Goal: Task Accomplishment & Management: Complete application form

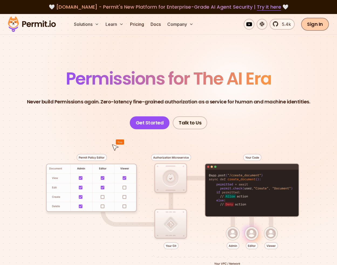
click at [322, 25] on link "Sign In" at bounding box center [315, 24] width 28 height 13
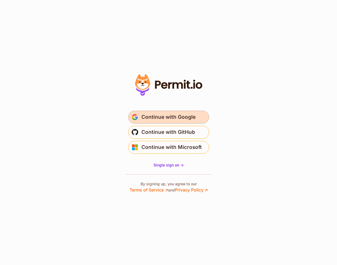
click at [175, 113] on span "Continue with Google" at bounding box center [168, 117] width 54 height 9
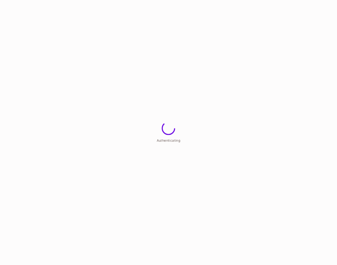
click at [174, 0] on html "Authenticating" at bounding box center [168, 0] width 337 height 0
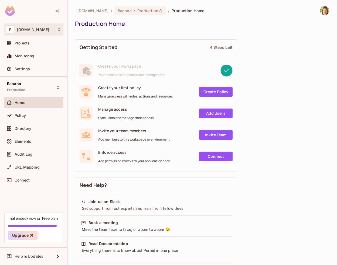
click at [45, 32] on div "P permit.io" at bounding box center [33, 30] width 55 height 8
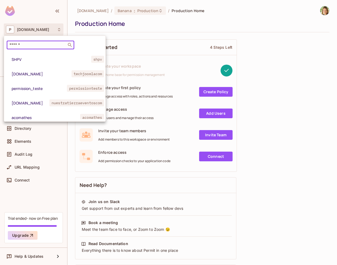
click at [36, 47] on input "text" at bounding box center [36, 44] width 57 height 5
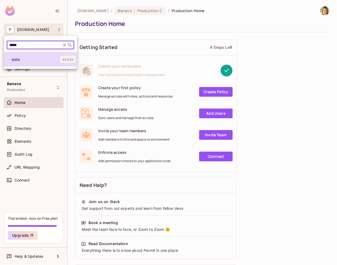
type input "*****"
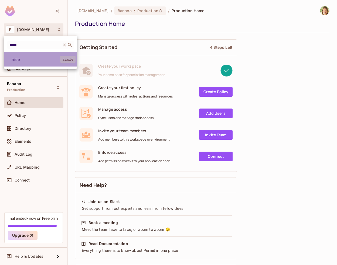
click at [37, 62] on span "aisle" at bounding box center [36, 59] width 49 height 5
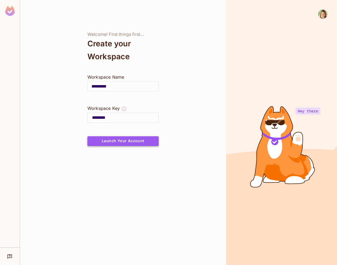
click at [122, 144] on button "Launch Your Account" at bounding box center [122, 141] width 71 height 10
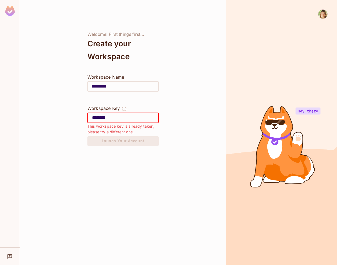
click at [155, 8] on div "Welcome! First things first... Create your Workspace Workspace Name ********* ​…" at bounding box center [123, 132] width 206 height 265
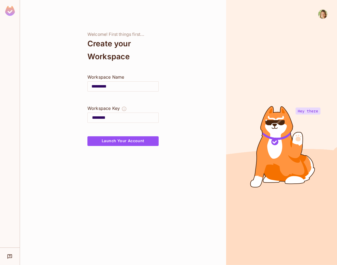
click at [8, 9] on img at bounding box center [10, 11] width 10 height 10
click at [112, 115] on input "********" at bounding box center [125, 118] width 66 height 9
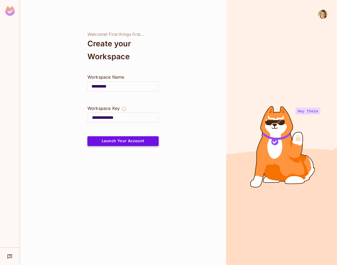
type input "**********"
click at [122, 143] on button "Launch Your Account" at bounding box center [122, 141] width 71 height 10
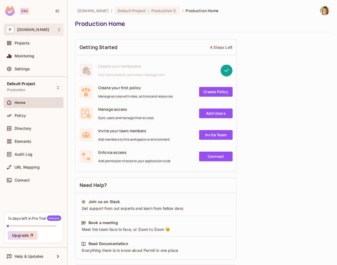
click at [24, 30] on span "[DOMAIN_NAME]" at bounding box center [33, 30] width 32 height 4
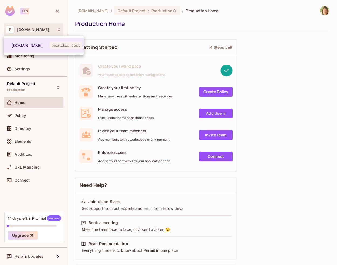
click at [27, 29] on div at bounding box center [168, 132] width 337 height 265
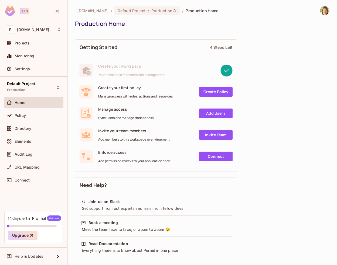
click at [26, 29] on div at bounding box center [168, 132] width 337 height 265
click at [26, 29] on span "permit.io" at bounding box center [33, 30] width 32 height 4
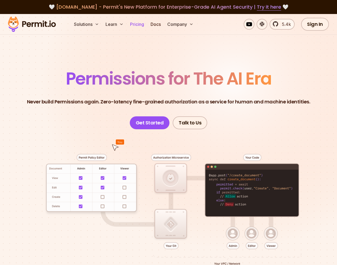
click at [139, 24] on link "Pricing" at bounding box center [137, 24] width 18 height 11
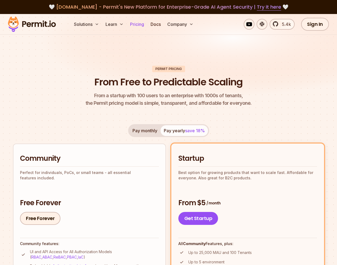
drag, startPoint x: 135, startPoint y: 20, endPoint x: 134, endPoint y: 25, distance: 4.5
click at [135, 20] on link "Pricing" at bounding box center [137, 24] width 18 height 11
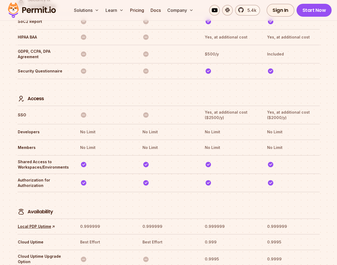
scroll to position [1645, 0]
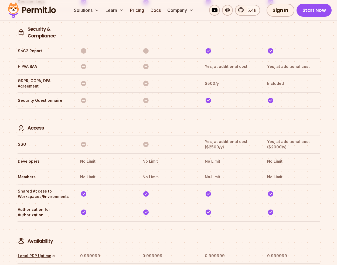
click at [43, 12] on img at bounding box center [31, 10] width 53 height 18
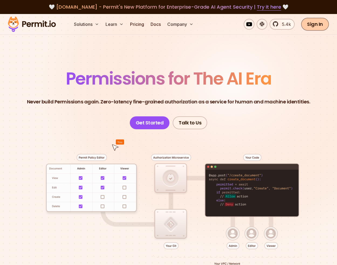
click at [311, 29] on link "Sign In" at bounding box center [315, 24] width 28 height 13
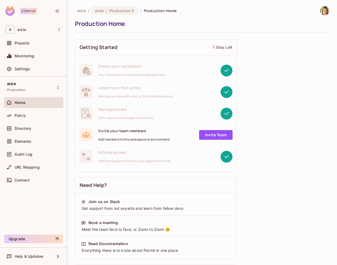
scroll to position [0, 0]
